Goal: Navigation & Orientation: Understand site structure

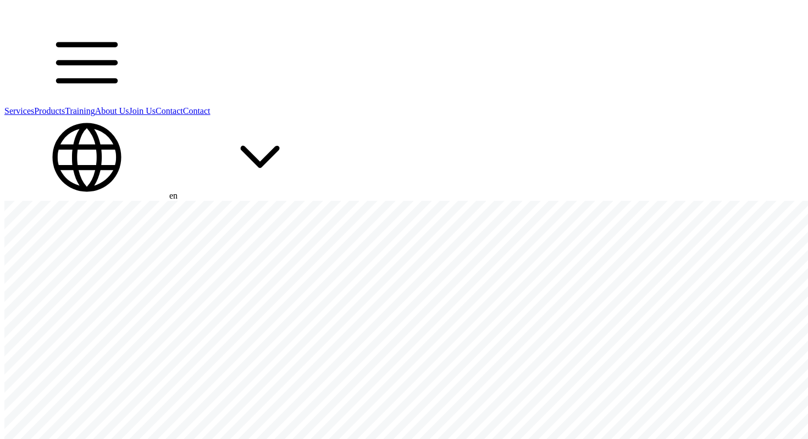
click at [65, 106] on link "Products" at bounding box center [49, 110] width 31 height 9
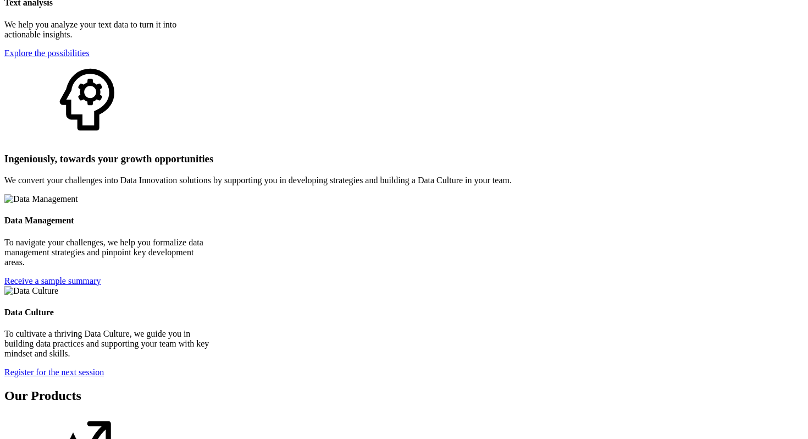
scroll to position [1925, 0]
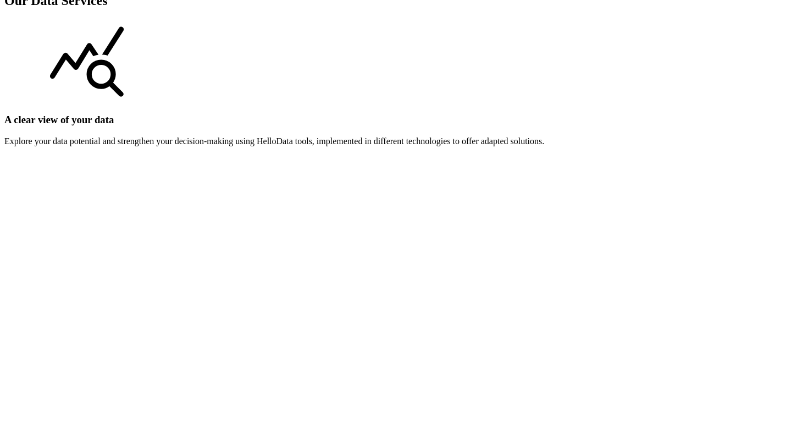
scroll to position [1410, 0]
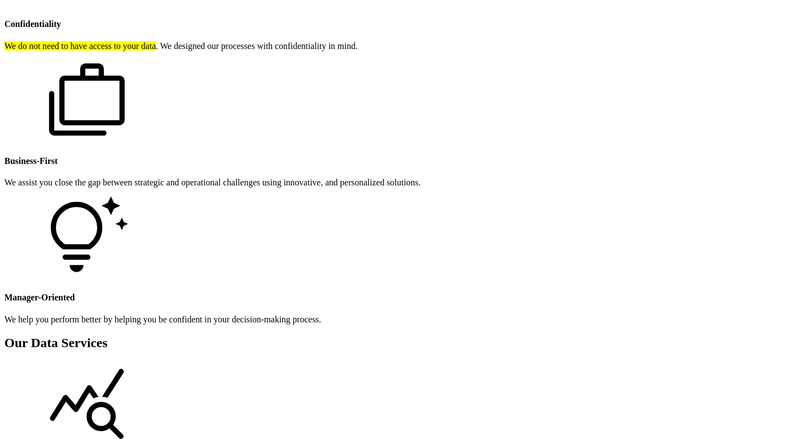
scroll to position [1058, 0]
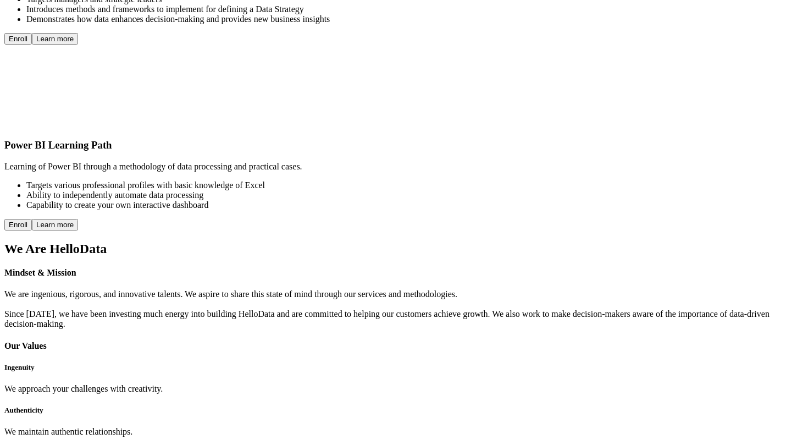
scroll to position [3098, 0]
